Goal: Transaction & Acquisition: Purchase product/service

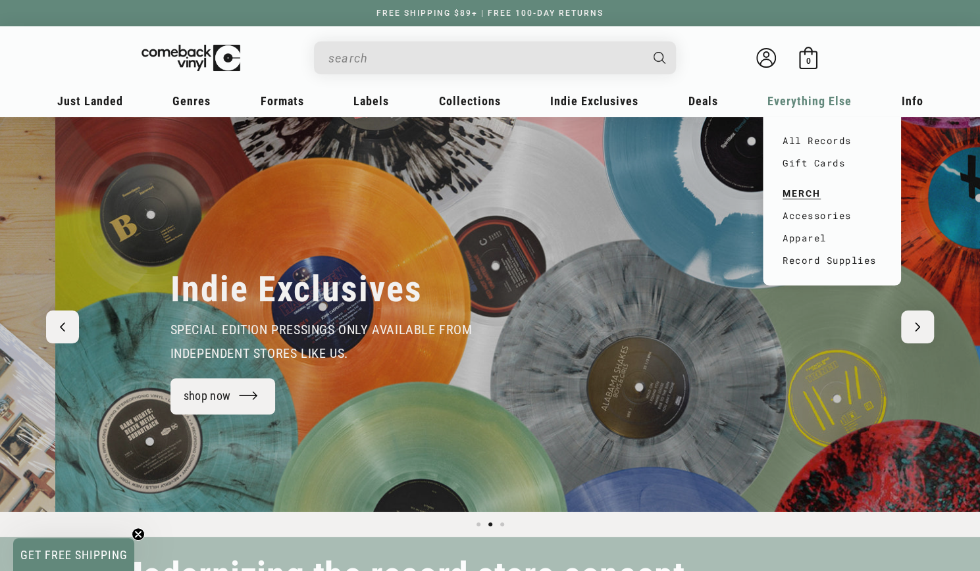
scroll to position [0, 979]
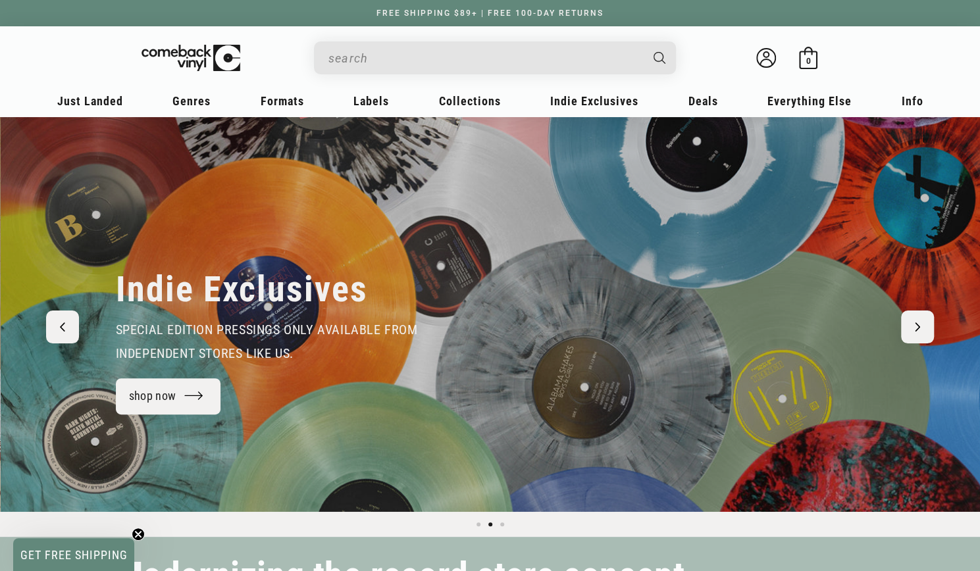
click at [410, 57] on input "When autocomplete results are available use up and down arrows to review and en…" at bounding box center [484, 58] width 312 height 27
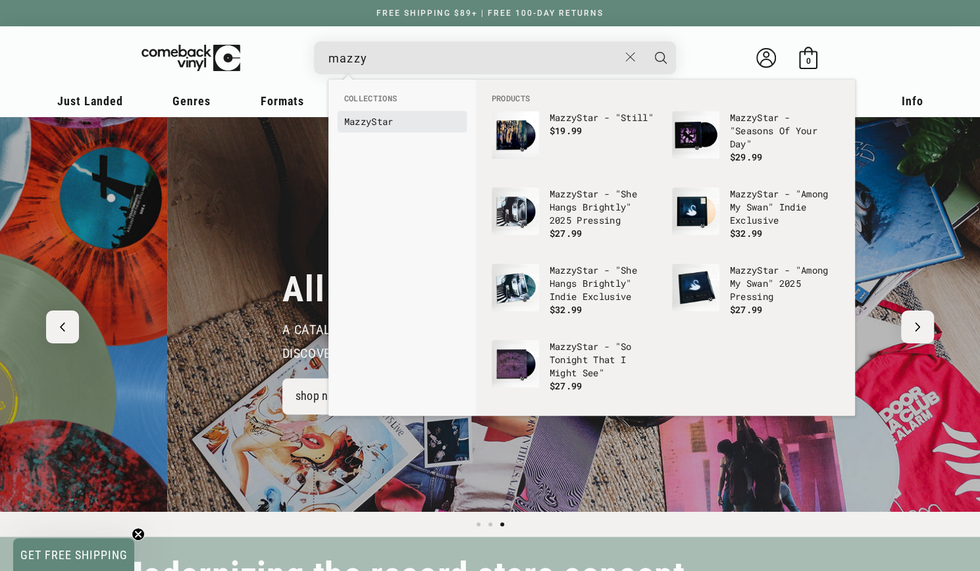
scroll to position [0, 1959]
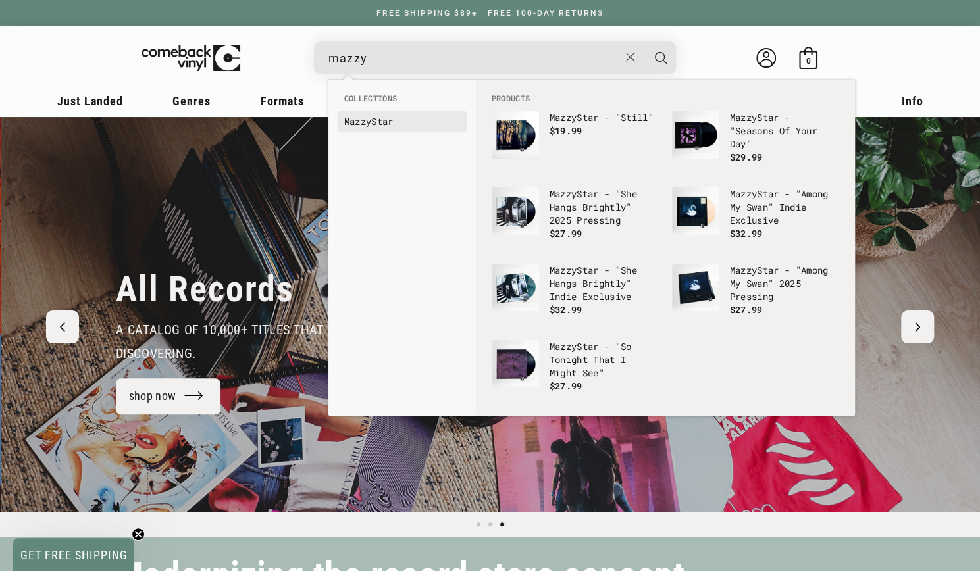
type input "mazzy"
click at [378, 122] on link "Mazzy Star" at bounding box center [402, 121] width 116 height 13
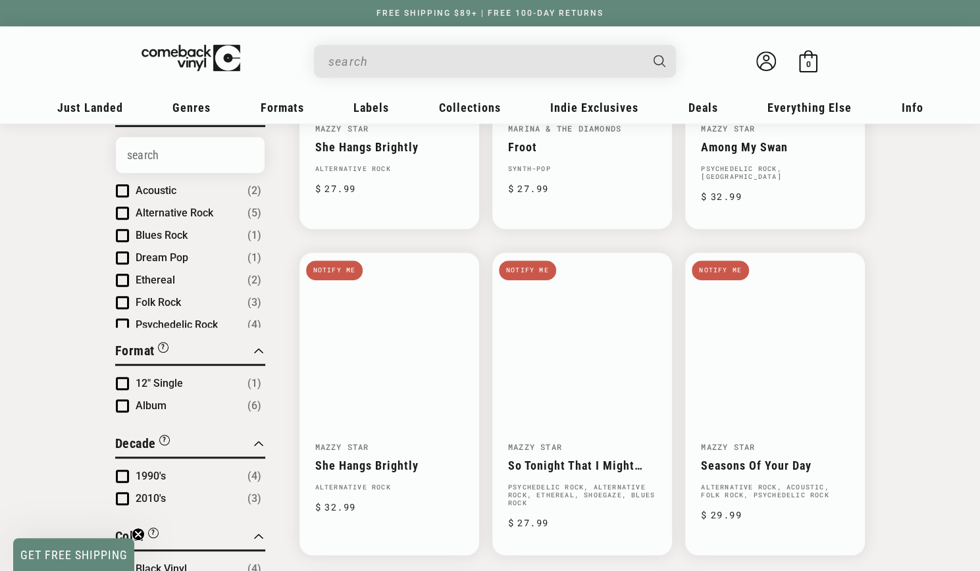
scroll to position [384, 0]
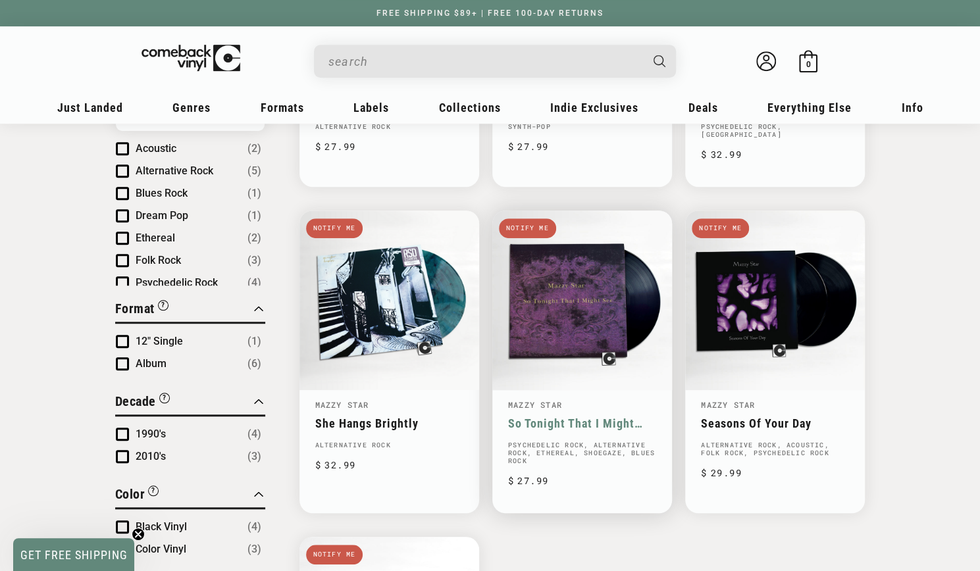
click at [594, 417] on link "So Tonight That I Might See" at bounding box center [582, 424] width 148 height 14
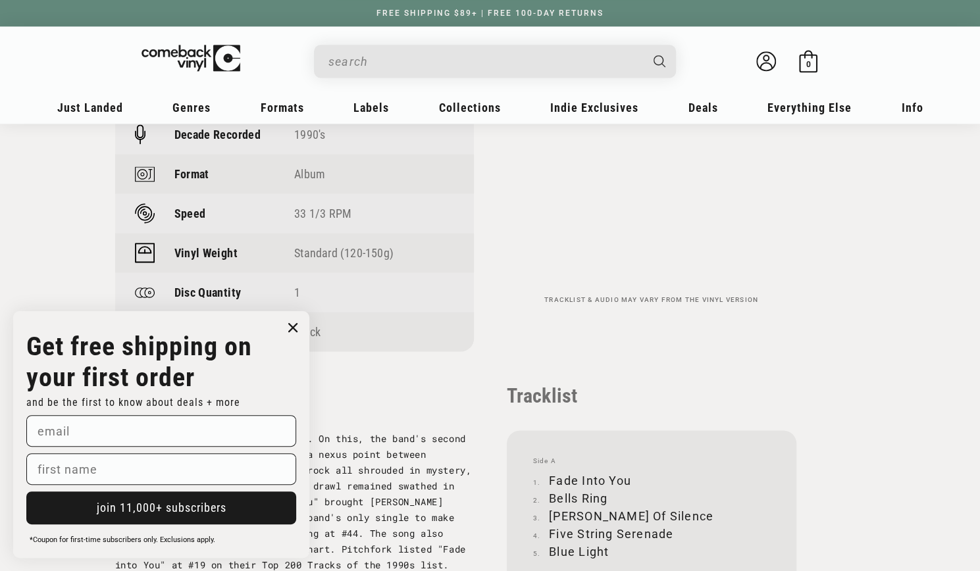
scroll to position [1045, 0]
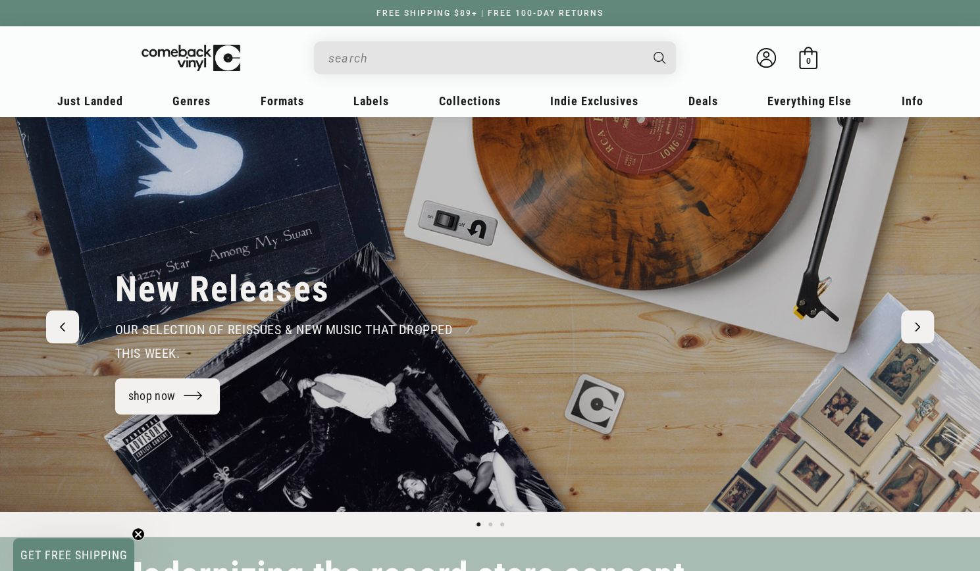
click at [459, 57] on input "When autocomplete results are available use up and down arrows to review and en…" at bounding box center [484, 58] width 312 height 27
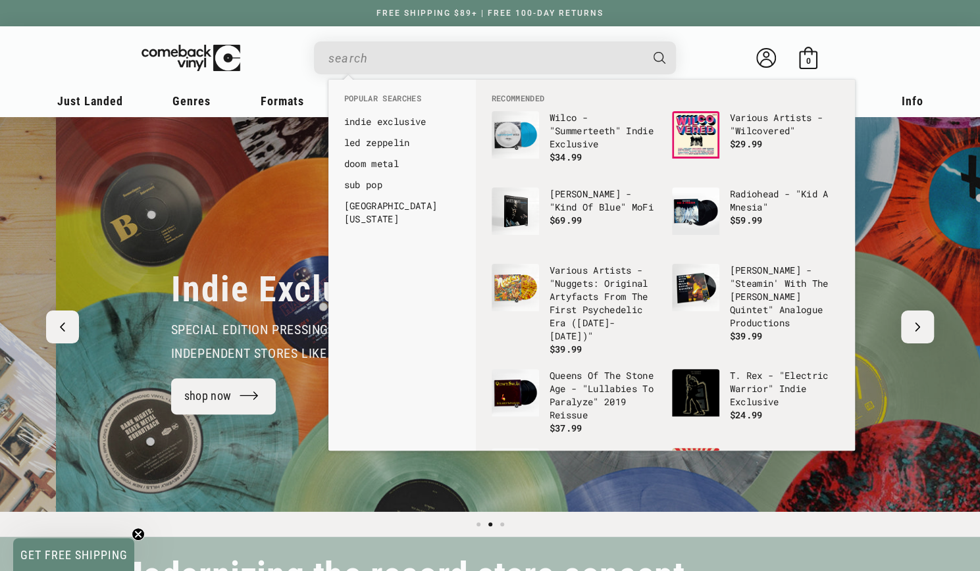
scroll to position [0, 979]
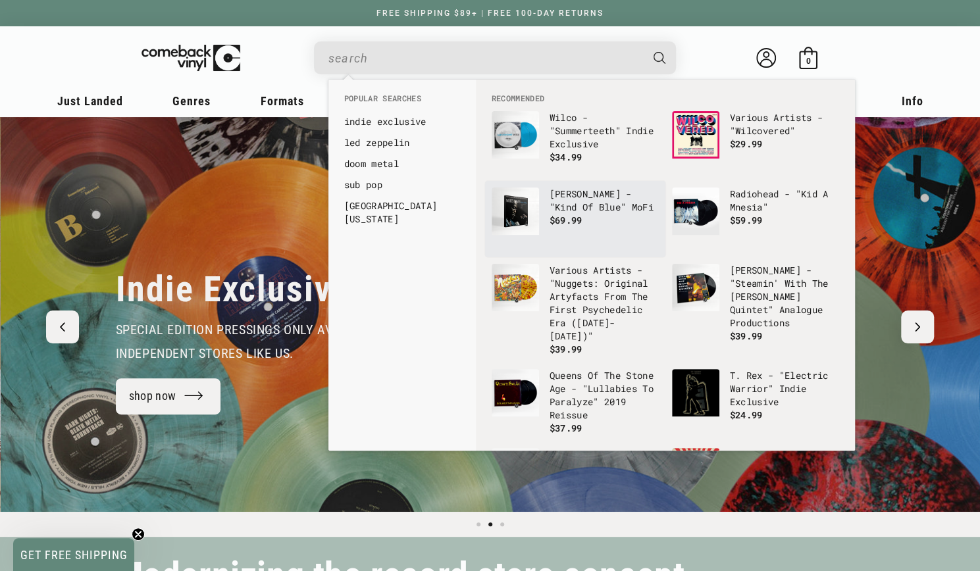
click at [544, 217] on link "Miles Davis - "Kind Of Blue" MoFi $69.99" at bounding box center [575, 219] width 167 height 63
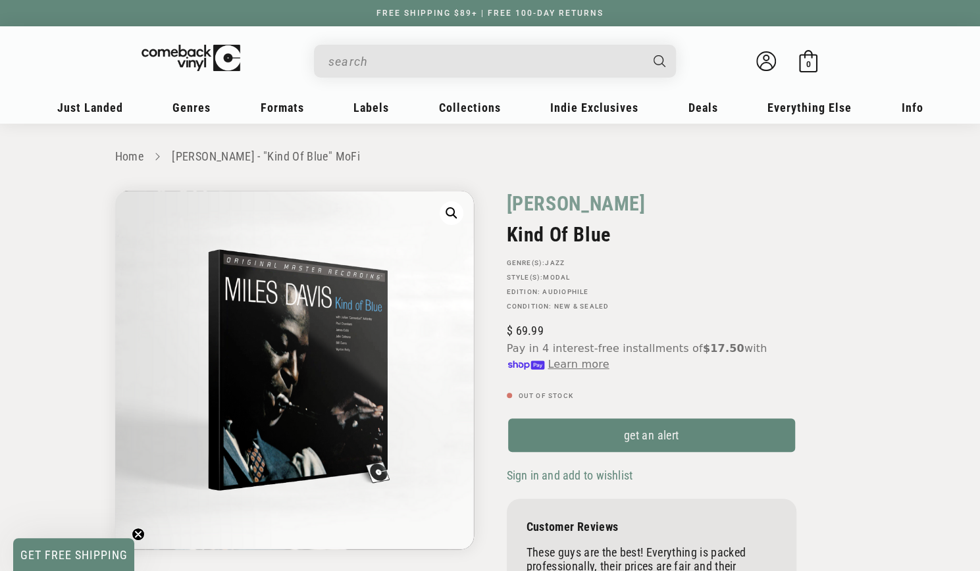
click at [850, 371] on div "[PERSON_NAME] Kind Of Blue GENRE(S): Jazz STYLE(S): Modal Edition: Audiophile C…" at bounding box center [677, 413] width 375 height 444
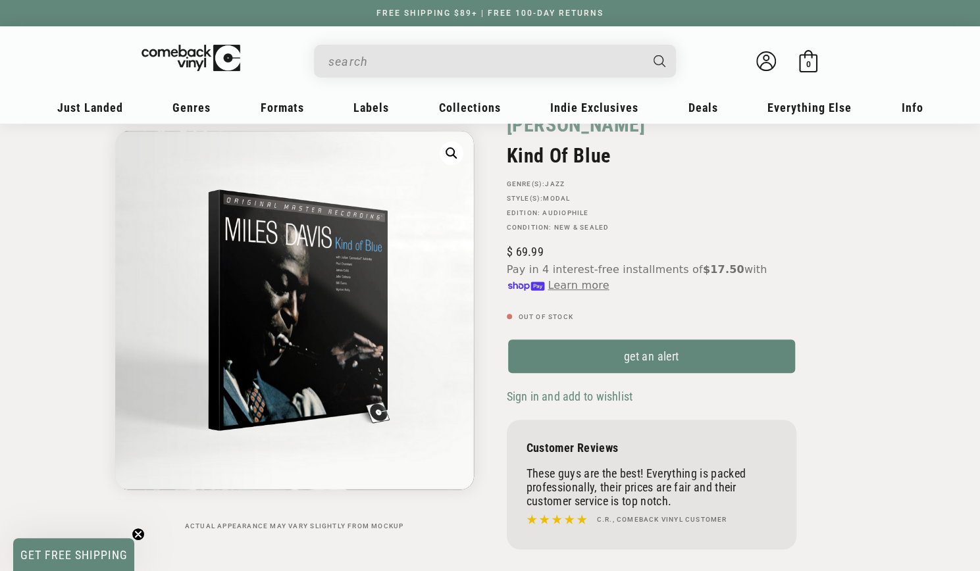
scroll to position [105, 0]
